Goal: Information Seeking & Learning: Learn about a topic

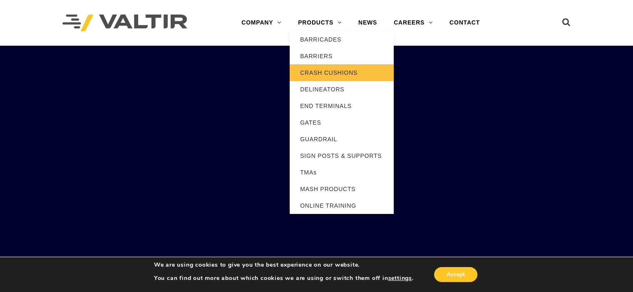
click at [333, 69] on link "CRASH CUSHIONS" at bounding box center [341, 72] width 104 height 17
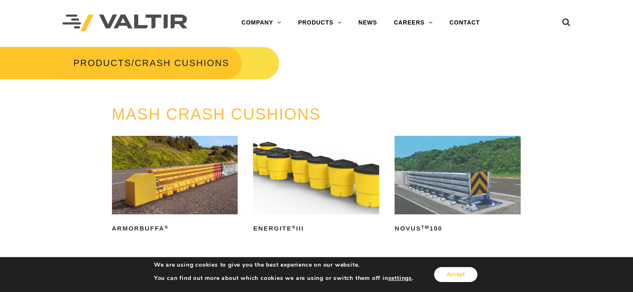
click at [455, 275] on button "Accept" at bounding box center [455, 274] width 43 height 15
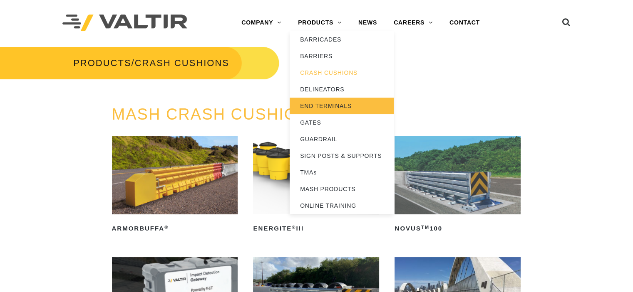
click at [353, 106] on link "END TERMINALS" at bounding box center [341, 106] width 104 height 17
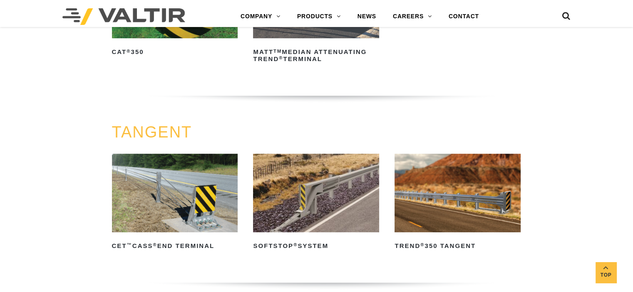
scroll to position [250, 0]
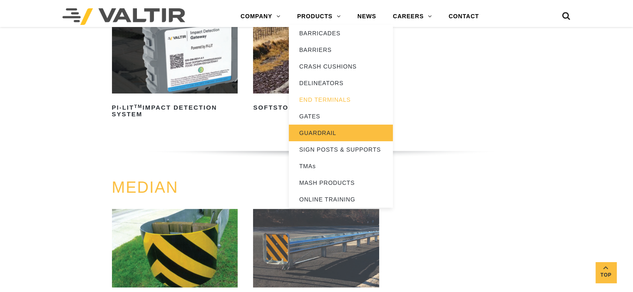
click at [323, 132] on link "GUARDRAIL" at bounding box center [341, 133] width 104 height 17
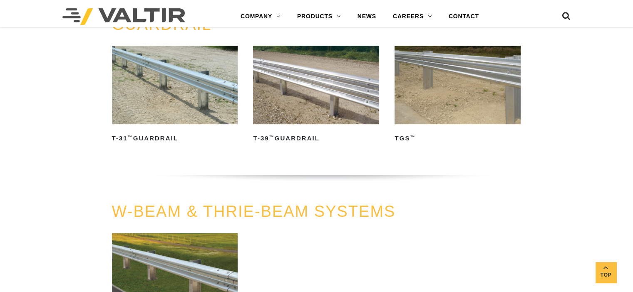
scroll to position [291, 0]
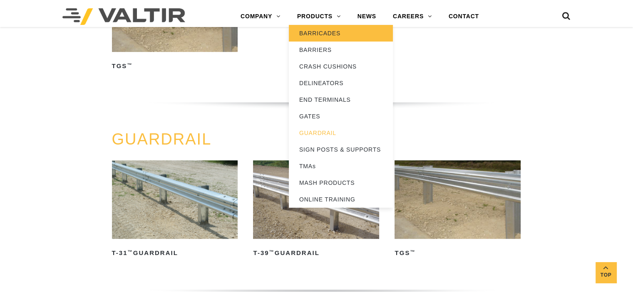
click at [337, 36] on link "BARRICADES" at bounding box center [341, 33] width 104 height 17
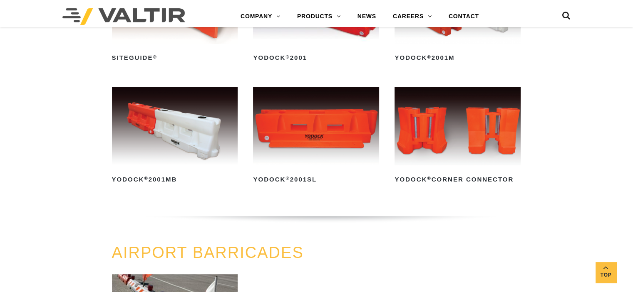
scroll to position [208, 0]
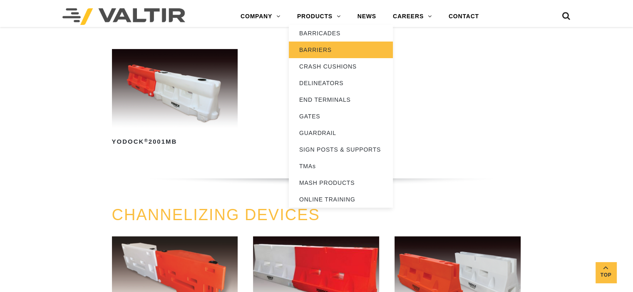
click at [331, 50] on link "BARRIERS" at bounding box center [341, 50] width 104 height 17
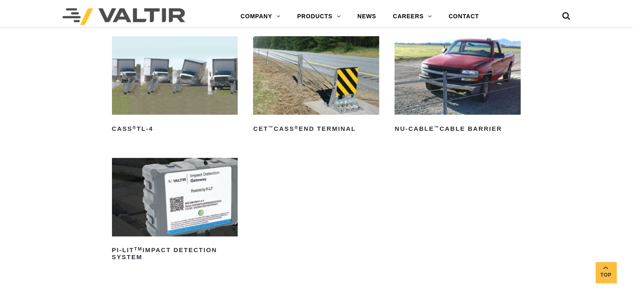
scroll to position [499, 0]
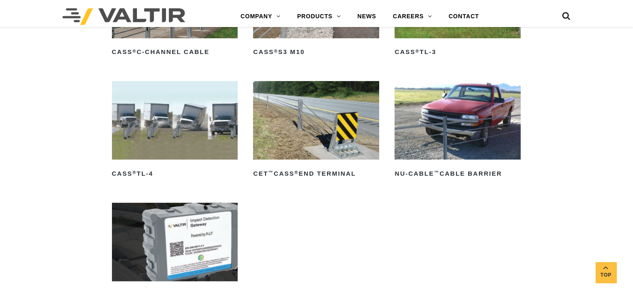
click at [568, 18] on icon at bounding box center [566, 18] width 8 height 12
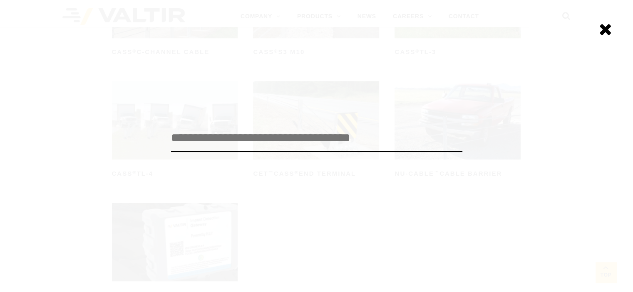
click at [227, 138] on input "search" at bounding box center [316, 138] width 291 height 27
type input "******"
click input "******" at bounding box center [0, 0] width 0 height 0
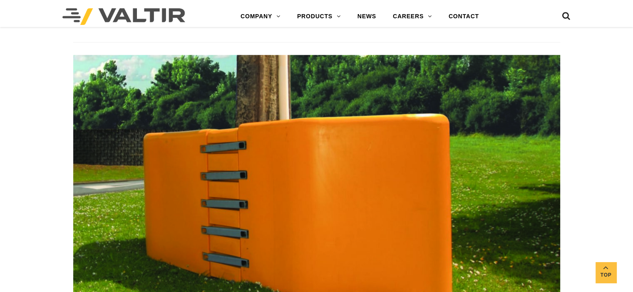
scroll to position [1023, 0]
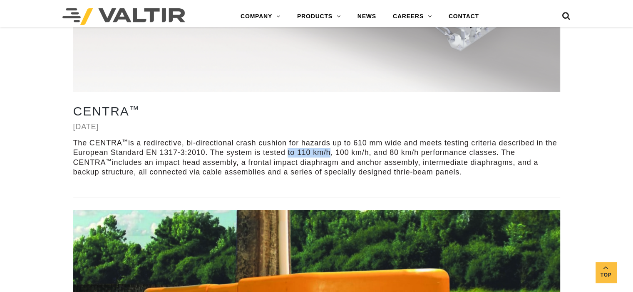
drag, startPoint x: 286, startPoint y: 151, endPoint x: 343, endPoint y: 154, distance: 56.6
click at [340, 154] on p "The CENTRA ™ is a redirective, bi-directional crash cushion for hazards up to 6…" at bounding box center [316, 157] width 487 height 39
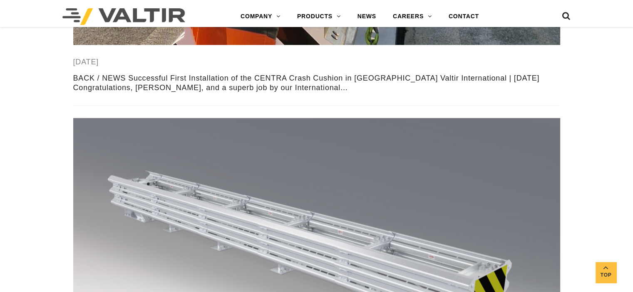
scroll to position [649, 0]
